Goal: Information Seeking & Learning: Learn about a topic

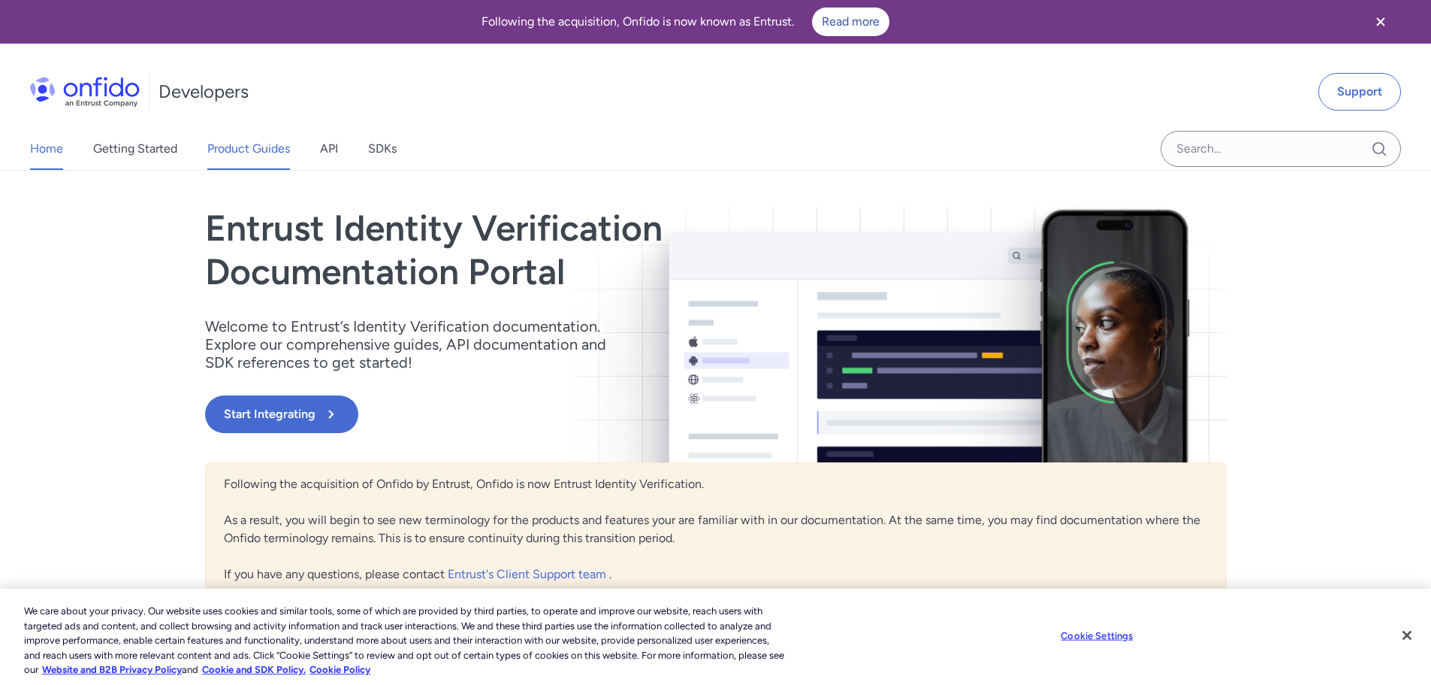
click at [239, 146] on link "Product Guides" at bounding box center [248, 149] width 83 height 42
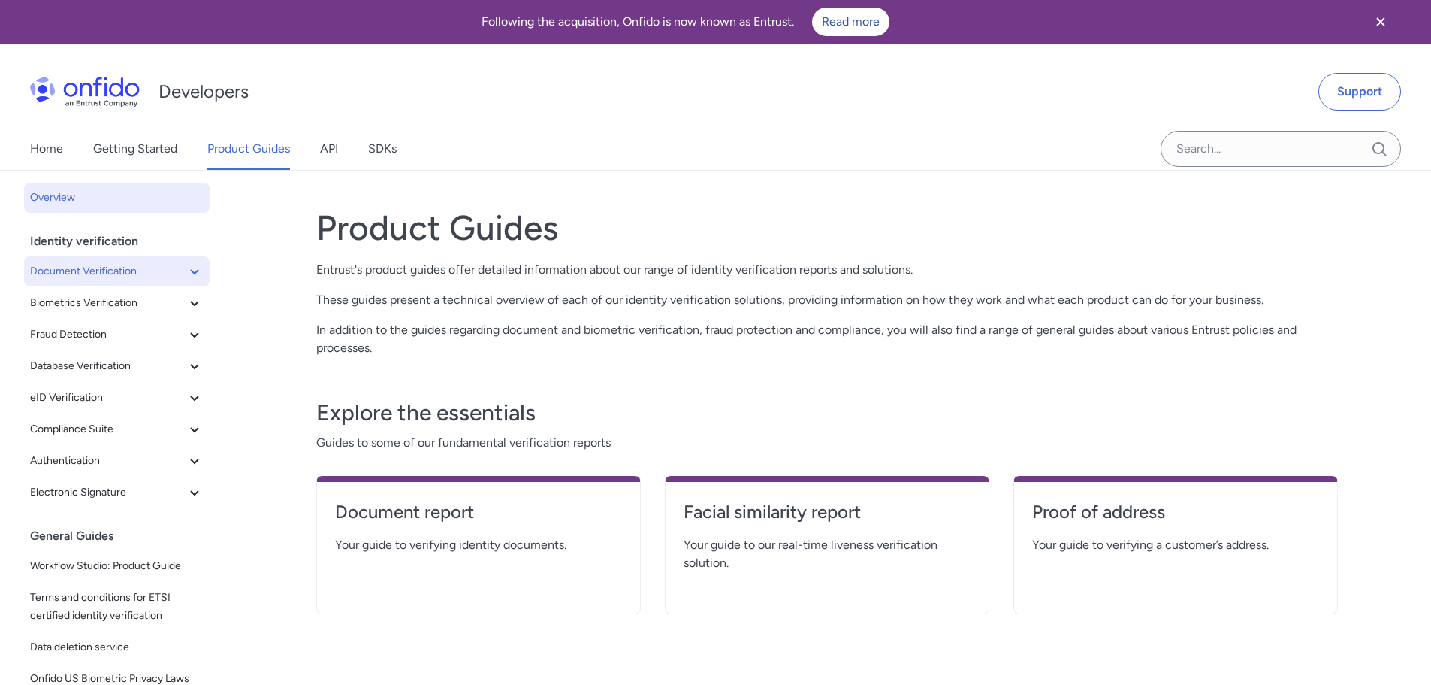
click at [95, 267] on span "Document Verification" at bounding box center [108, 271] width 156 height 18
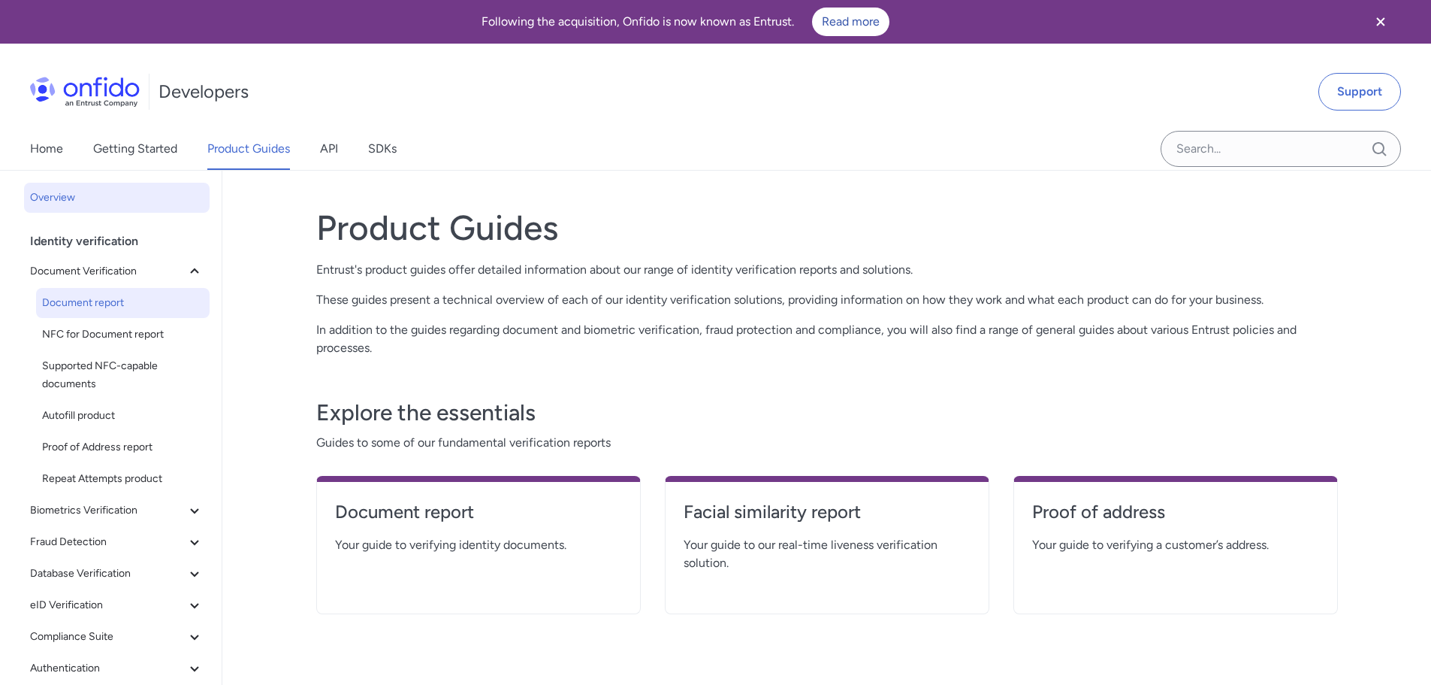
click at [75, 301] on span "Document report" at bounding box center [123, 303] width 162 height 18
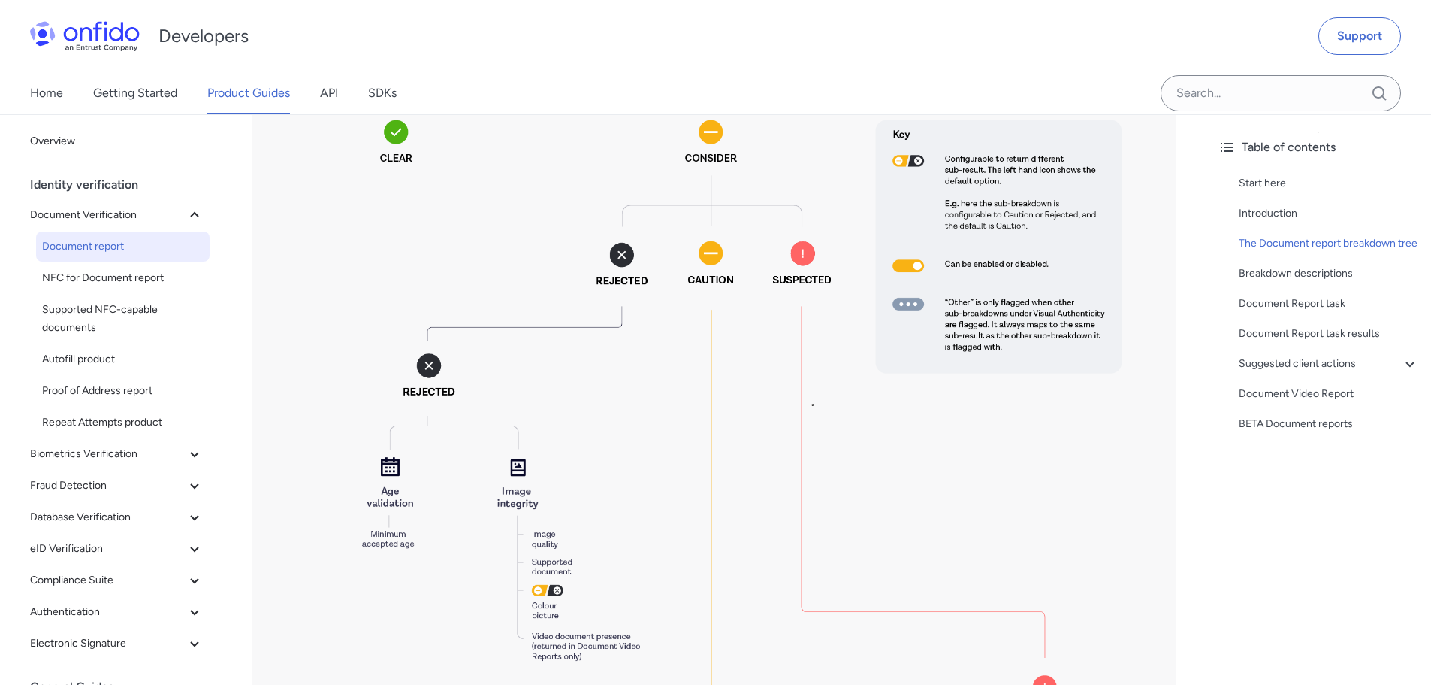
scroll to position [1578, 0]
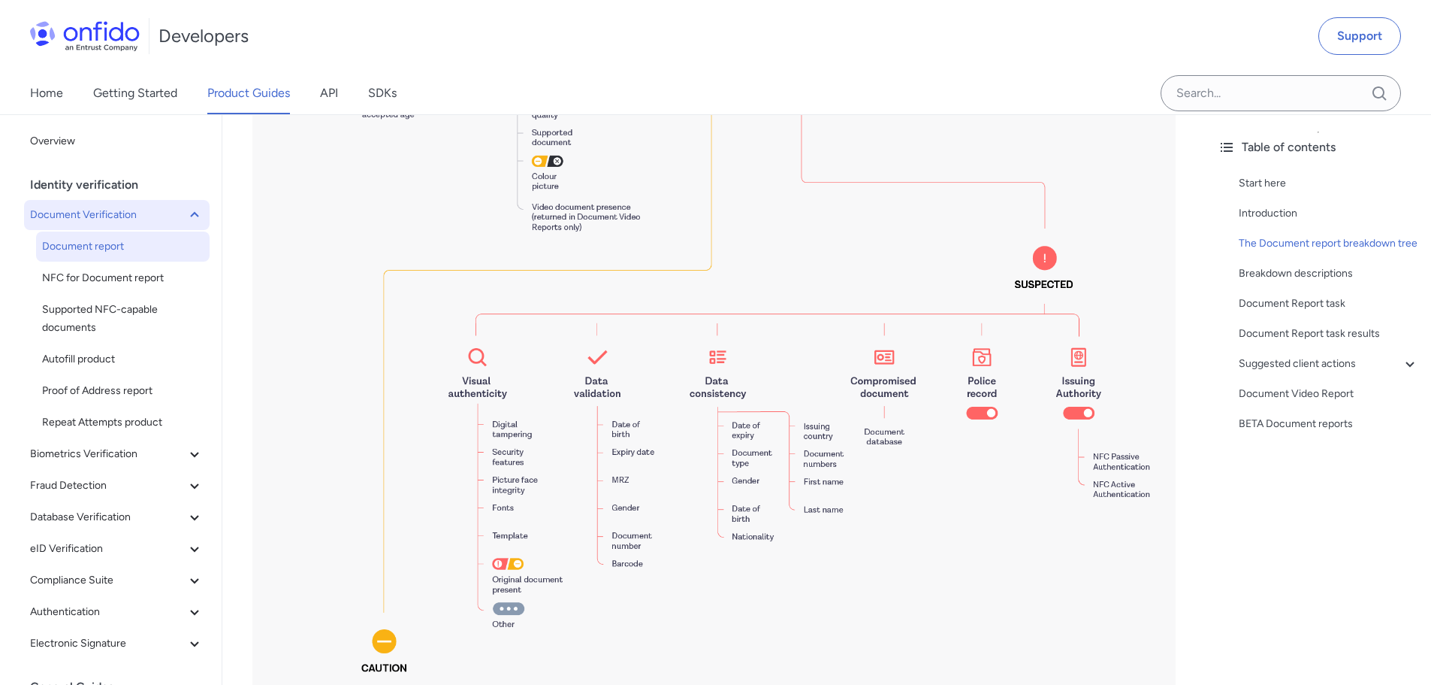
click at [186, 214] on icon at bounding box center [195, 215] width 18 height 18
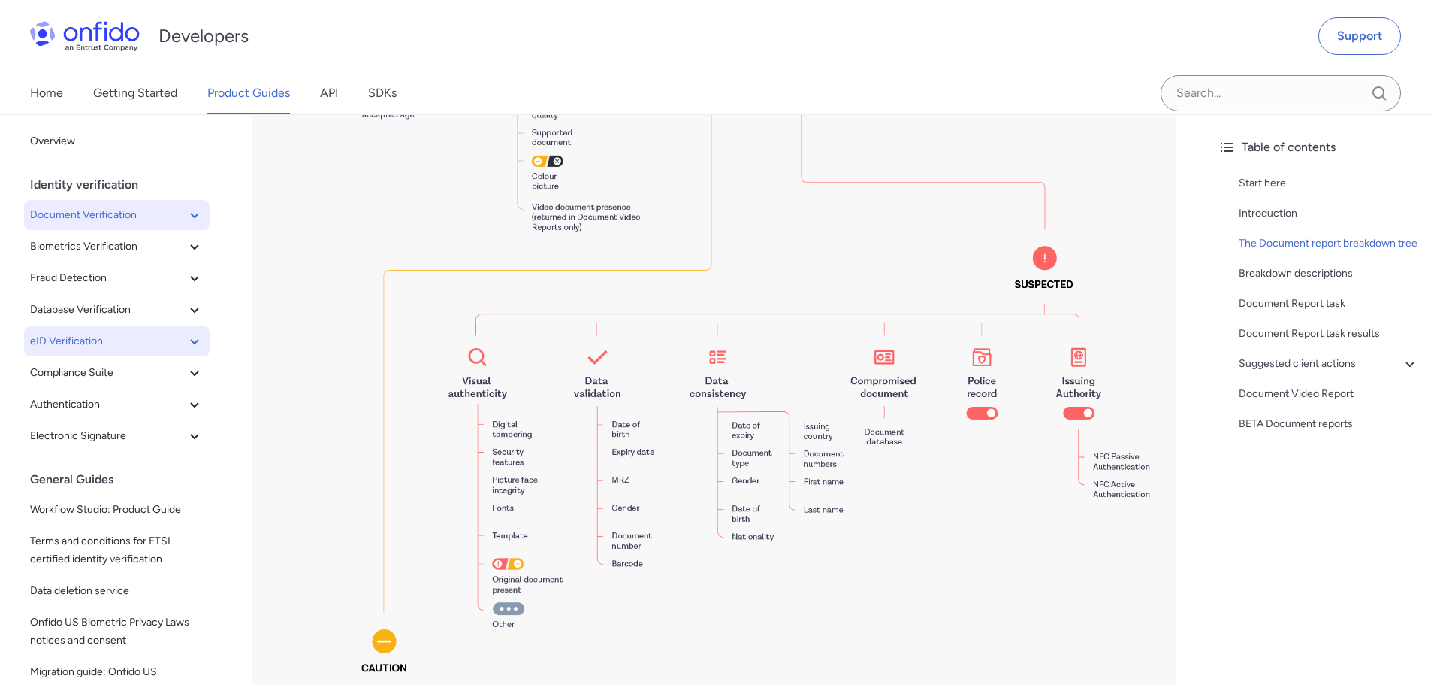
click at [69, 334] on span "eID Verification" at bounding box center [108, 341] width 156 height 18
click at [48, 219] on span "Document Verification" at bounding box center [108, 215] width 156 height 18
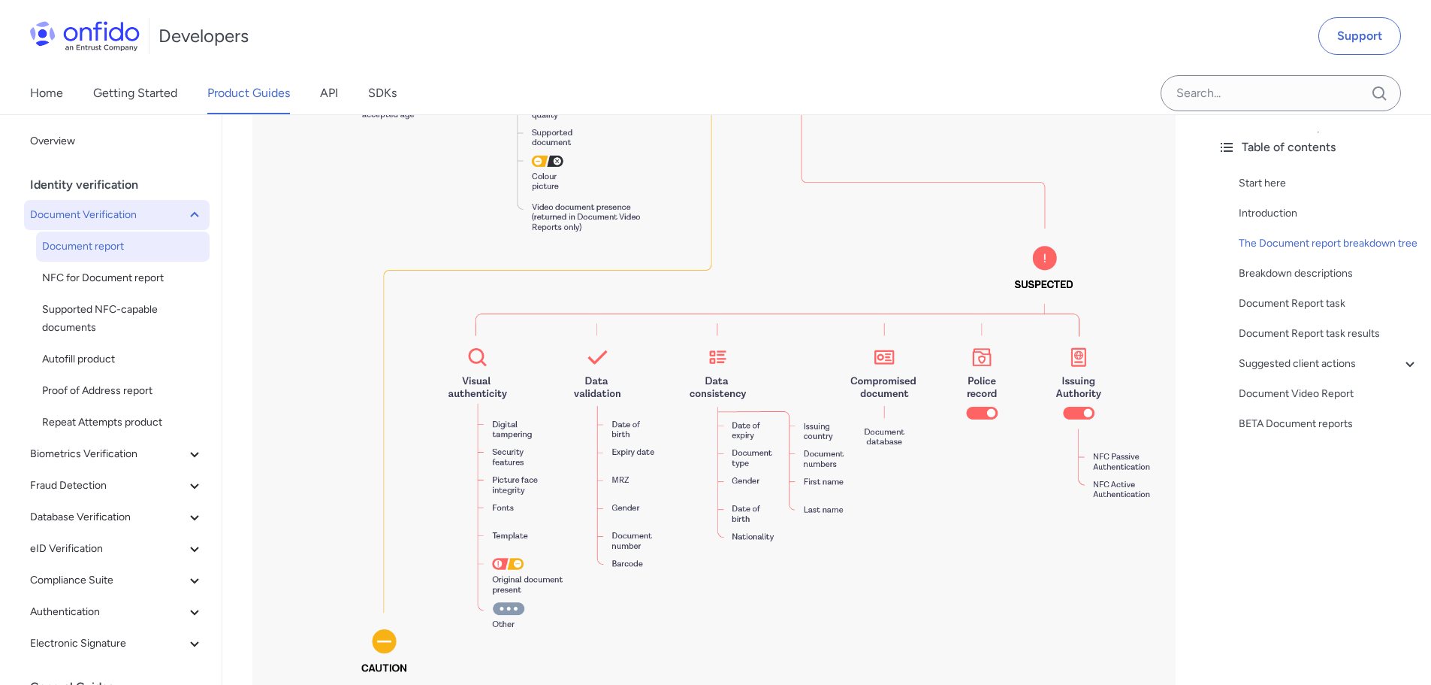
click at [72, 215] on span "Document Verification" at bounding box center [108, 215] width 156 height 18
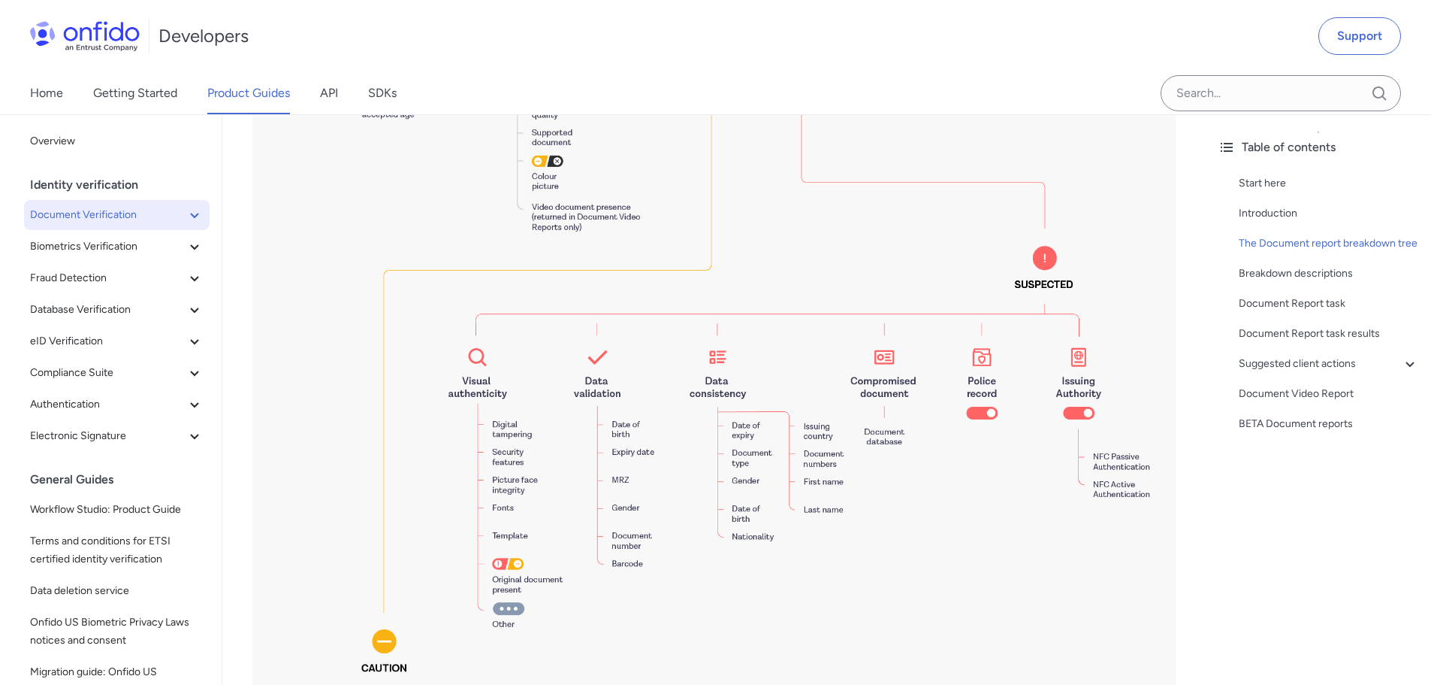
click at [72, 215] on span "Document Verification" at bounding box center [108, 215] width 156 height 18
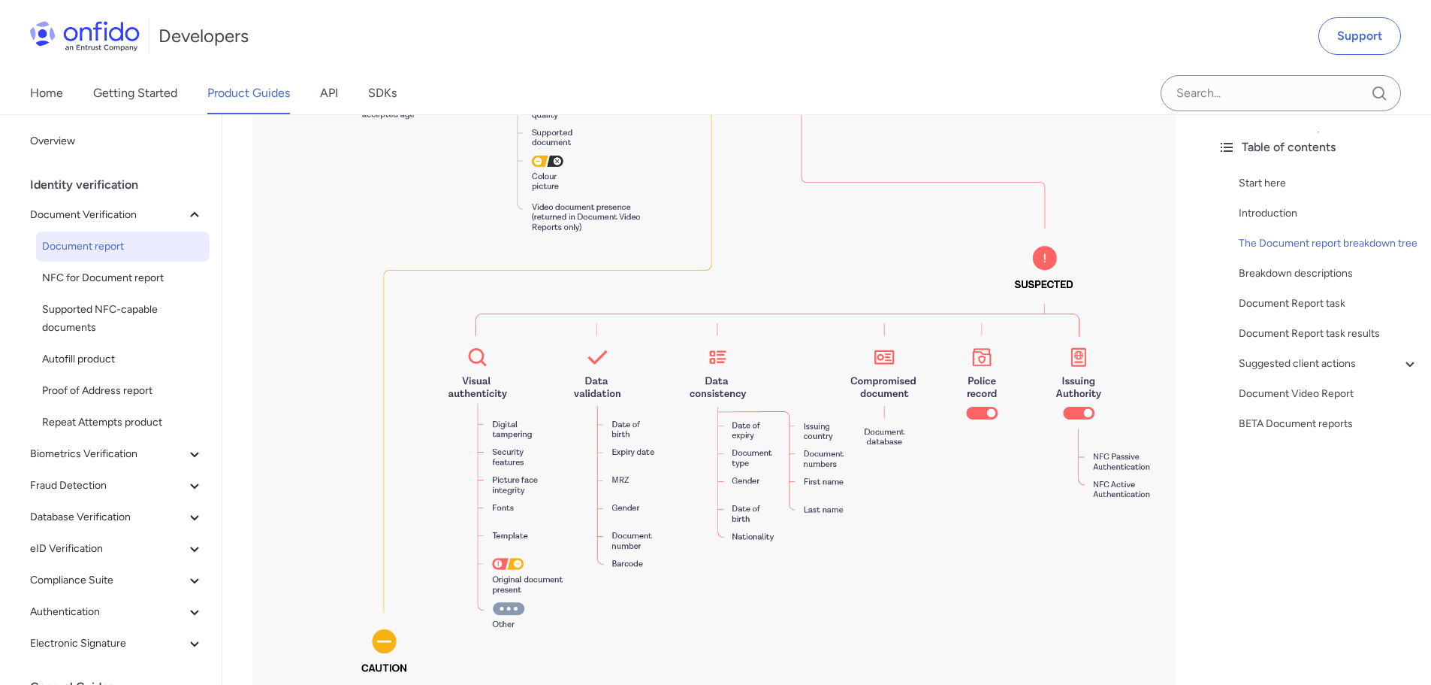
click at [77, 238] on span "Document report" at bounding box center [123, 246] width 162 height 18
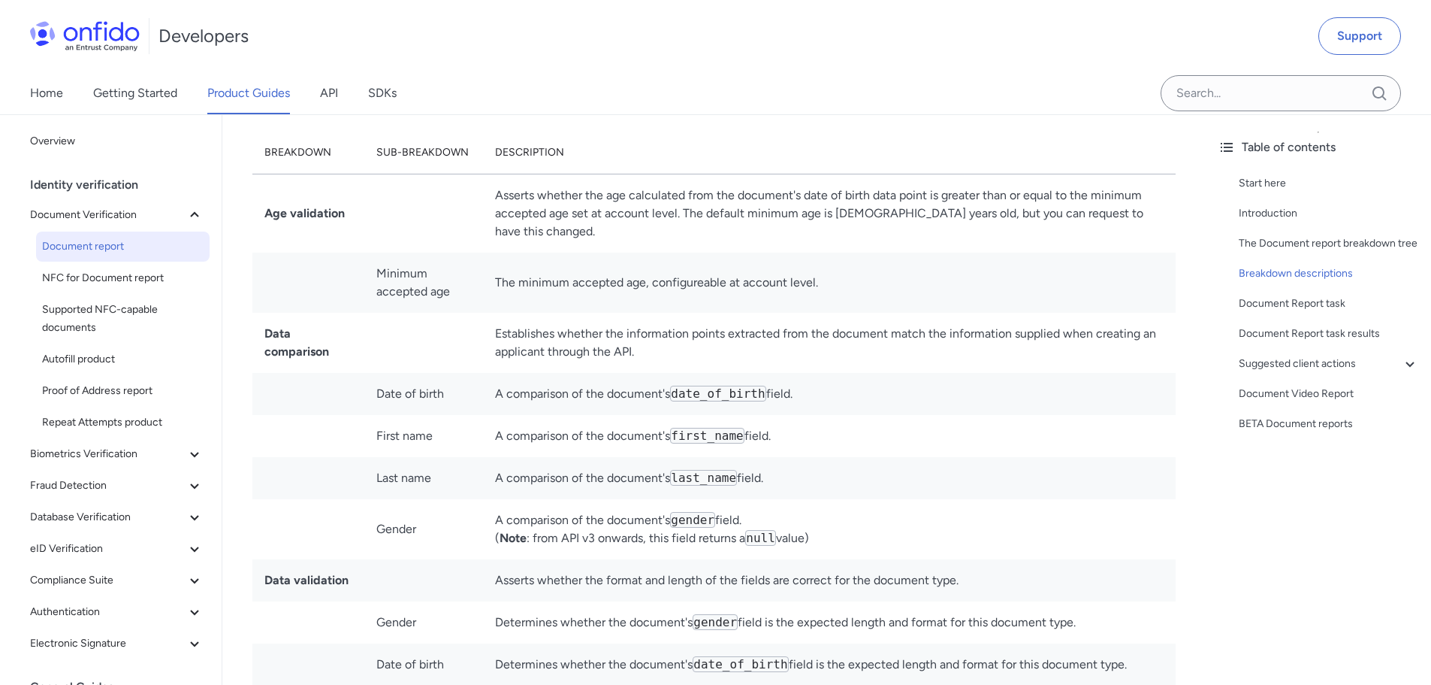
scroll to position [4058, 0]
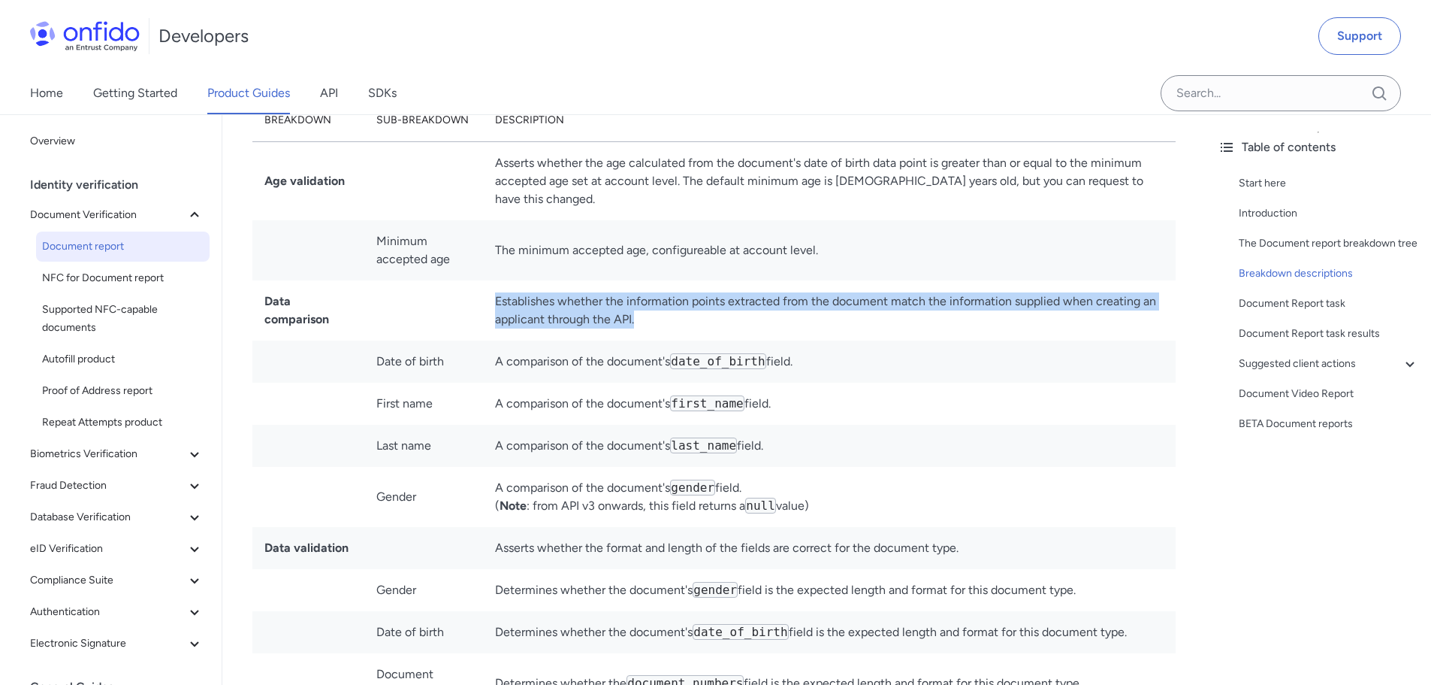
drag, startPoint x: 639, startPoint y: 298, endPoint x: 483, endPoint y: 283, distance: 157.1
click at [483, 283] on tr "Data comparison Establishes whether the information points extracted from the d…" at bounding box center [713, 310] width 923 height 60
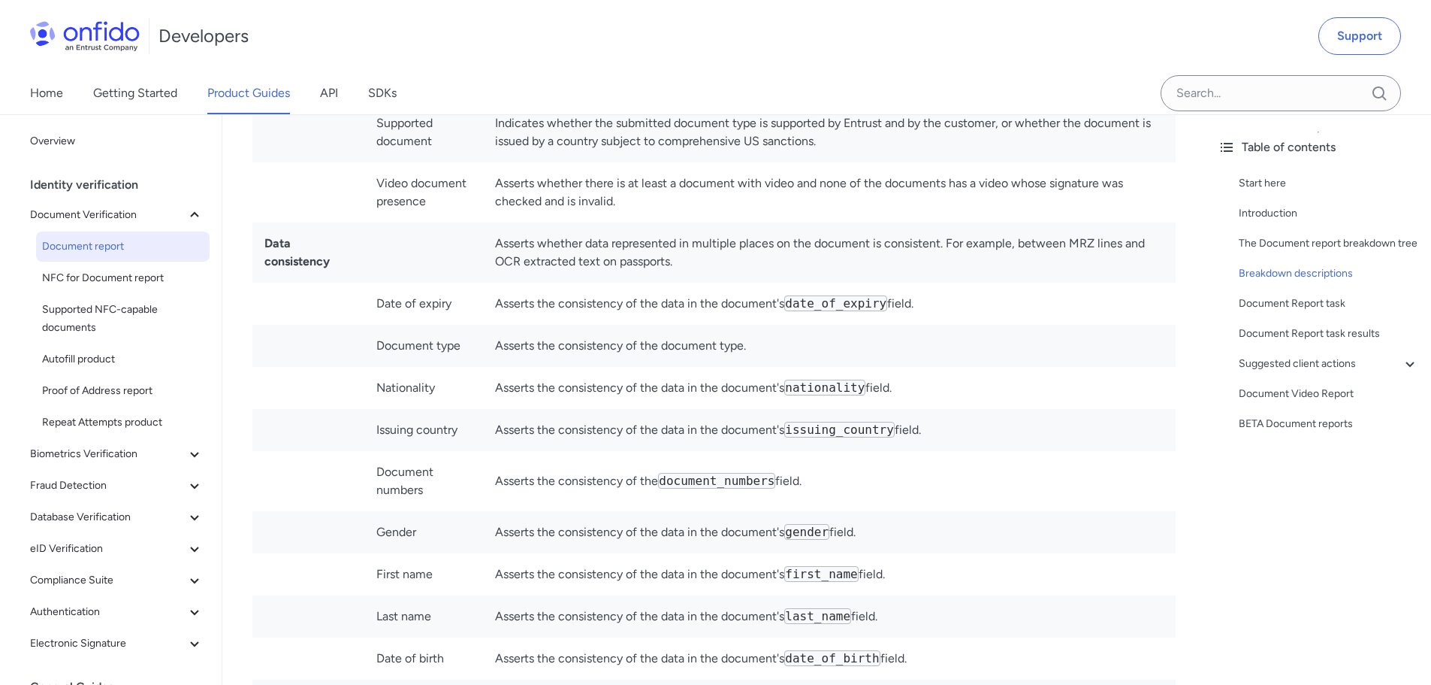
scroll to position [5110, 0]
